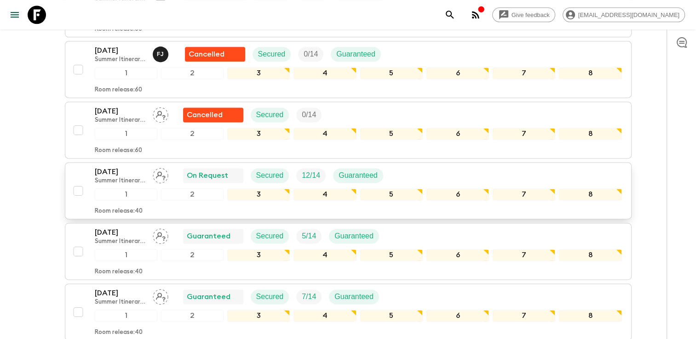
scroll to position [1288, 0]
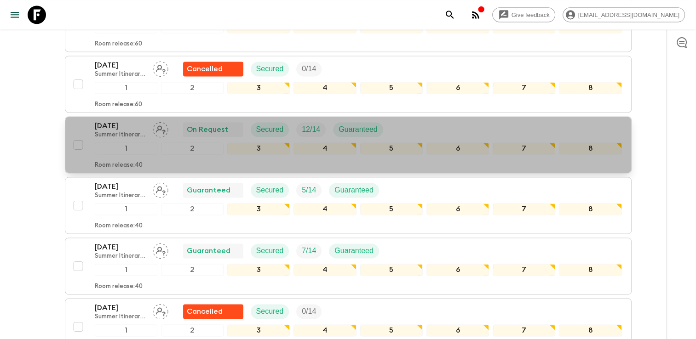
click at [102, 120] on p "[DATE]" at bounding box center [120, 125] width 51 height 11
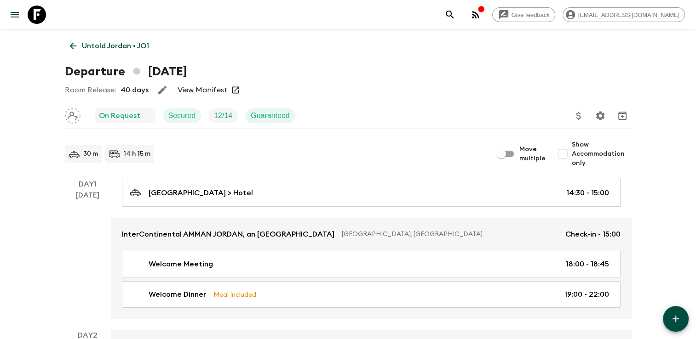
click at [208, 92] on link "View Manifest" at bounding box center [203, 90] width 50 height 9
click at [86, 49] on p "Untold Jordan • JO1" at bounding box center [115, 45] width 67 height 11
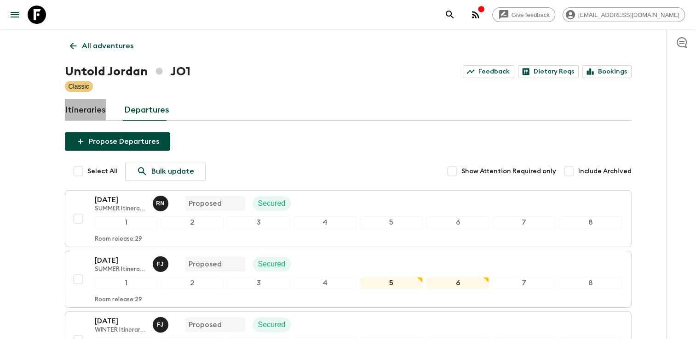
click at [87, 109] on link "Itineraries" at bounding box center [85, 110] width 41 height 22
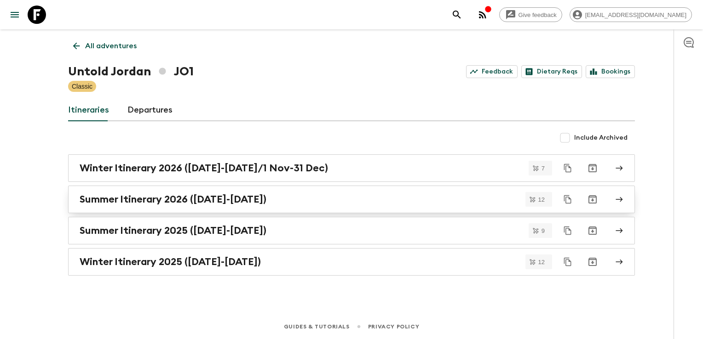
click at [144, 203] on h2 "Summer Itinerary 2026 ([DATE]-[DATE])" at bounding box center [173, 200] width 187 height 12
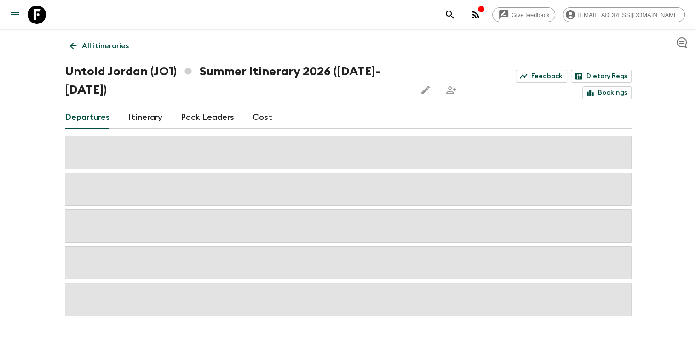
click at [90, 46] on p "All itineraries" at bounding box center [105, 45] width 47 height 11
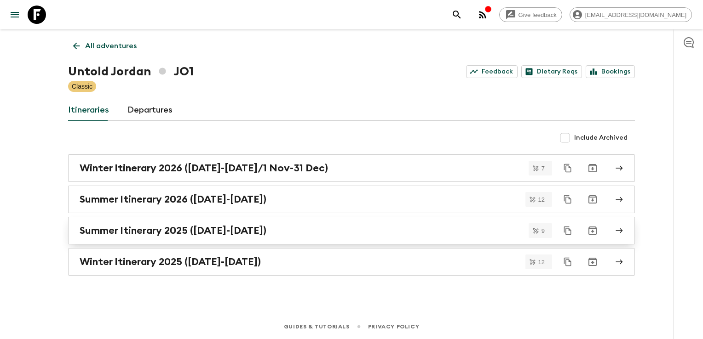
click at [143, 226] on h2 "Summer Itinerary 2025 ([DATE]-[DATE])" at bounding box center [173, 231] width 187 height 12
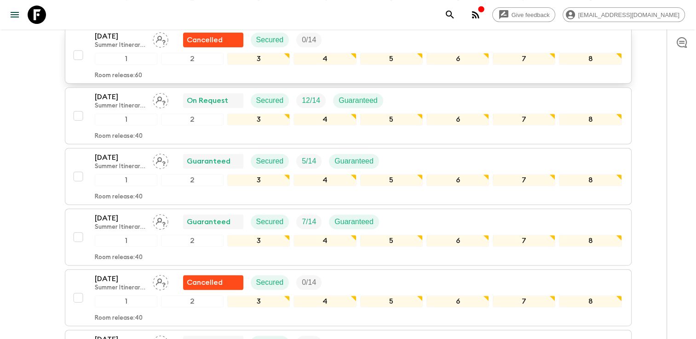
scroll to position [343, 0]
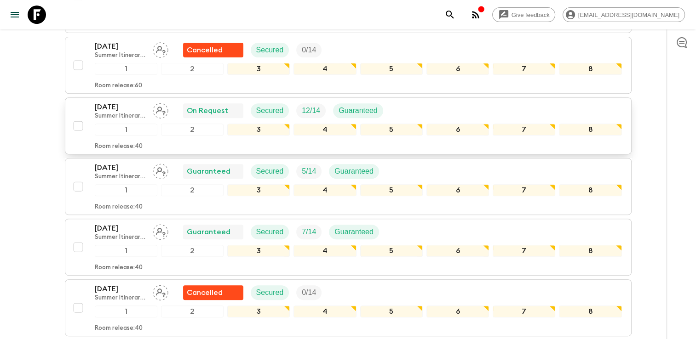
click at [118, 102] on p "[DATE]" at bounding box center [120, 107] width 51 height 11
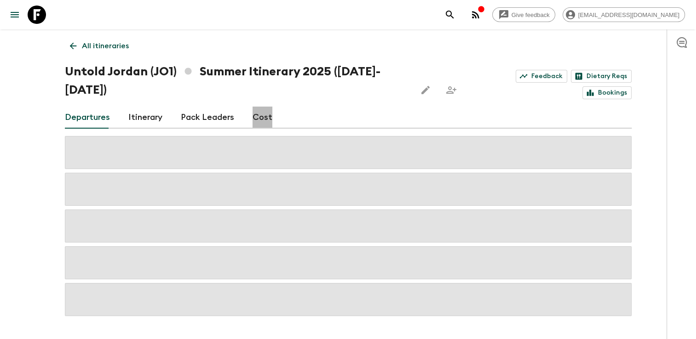
click at [264, 112] on link "Cost" at bounding box center [262, 118] width 20 height 22
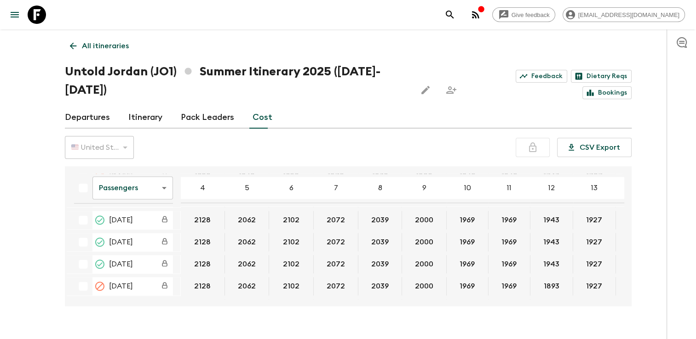
scroll to position [1038, 0]
click at [147, 181] on body "Give feedback [EMAIL_ADDRESS][DOMAIN_NAME] All itineraries Untold [GEOGRAPHIC_D…" at bounding box center [348, 178] width 696 height 357
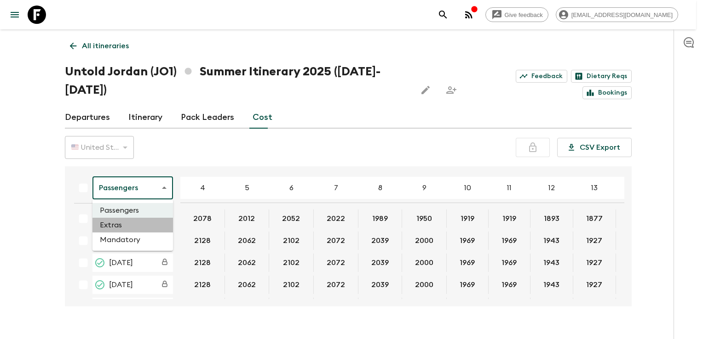
click at [124, 227] on li "Extras" at bounding box center [132, 225] width 80 height 15
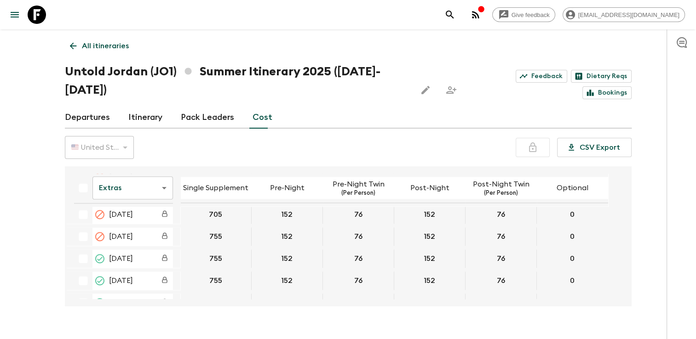
scroll to position [1034, 0]
